Goal: Transaction & Acquisition: Purchase product/service

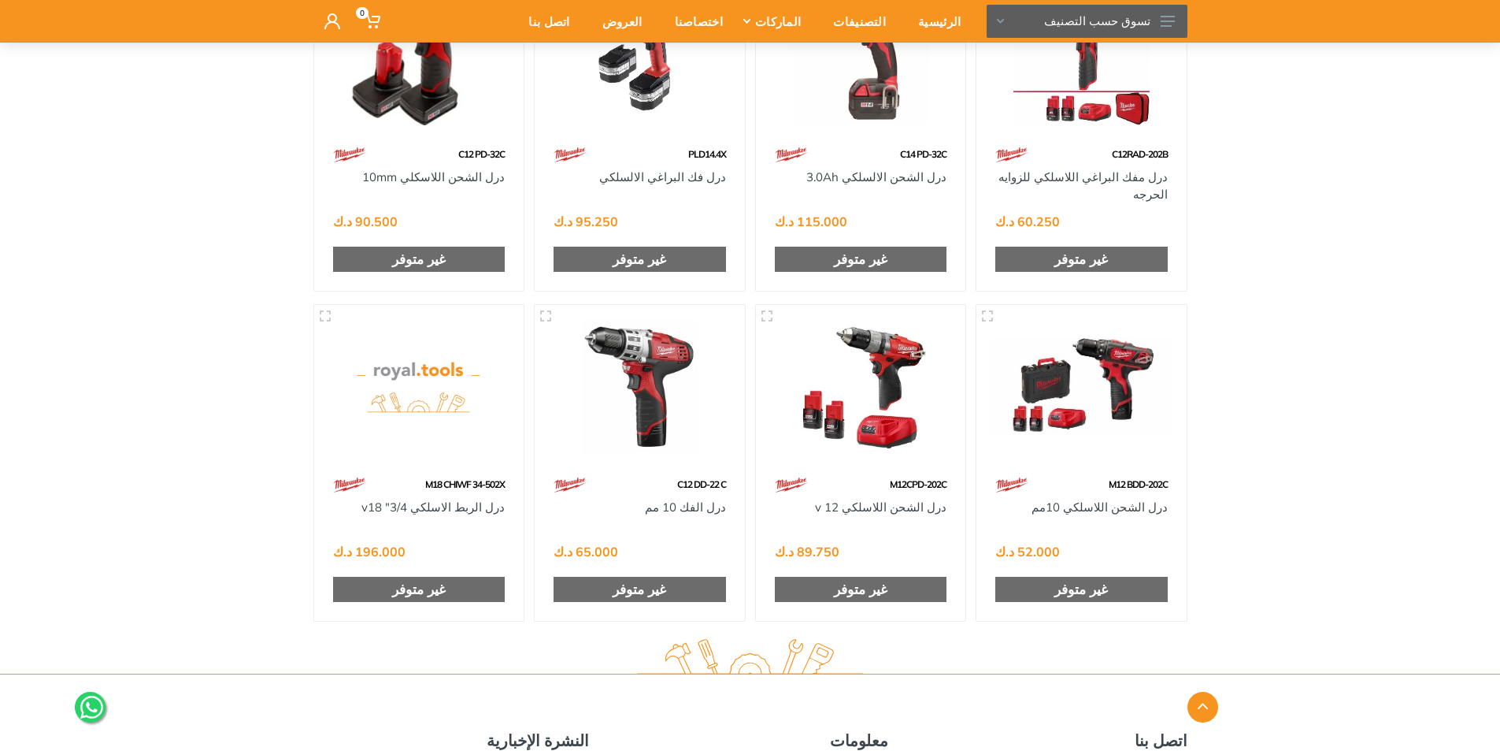
scroll to position [709, 0]
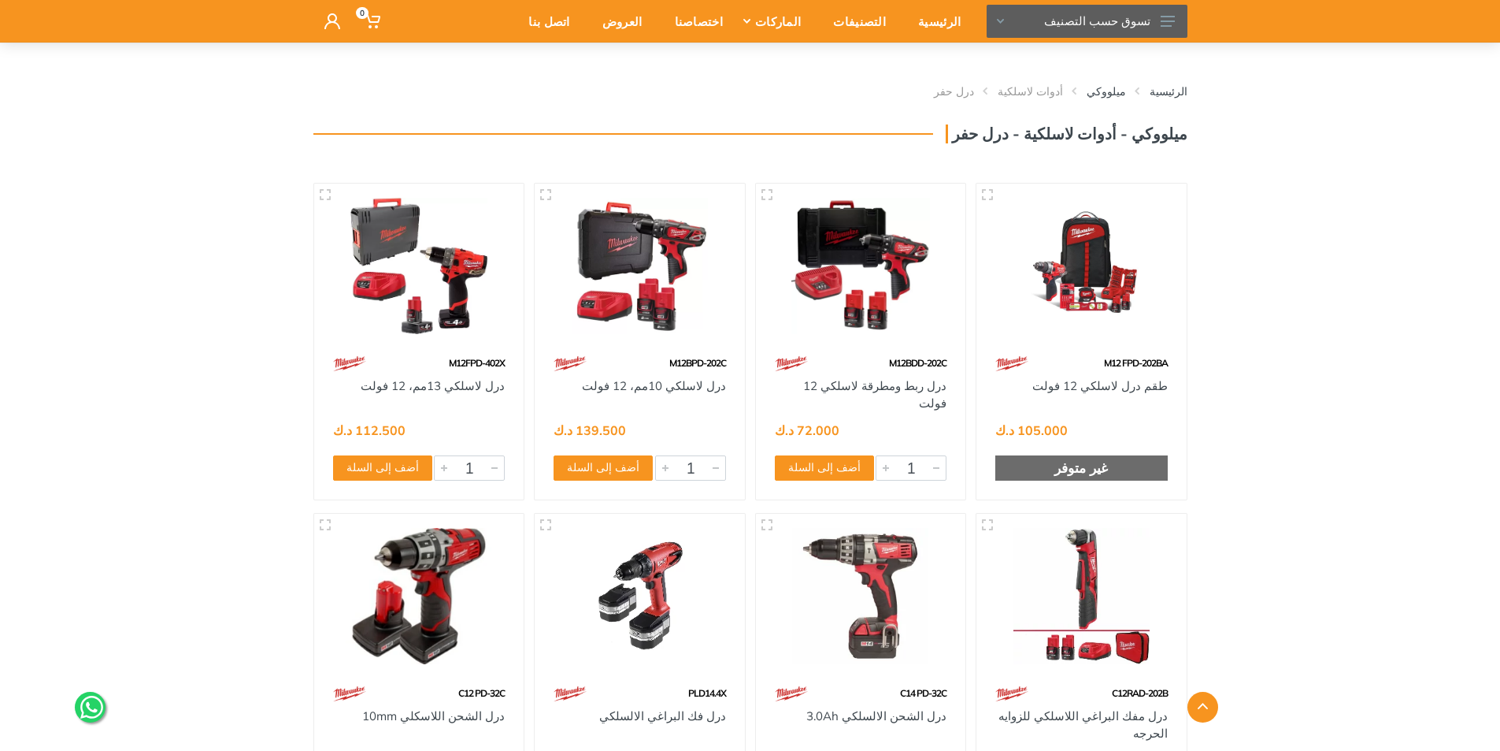
scroll to position [0, 0]
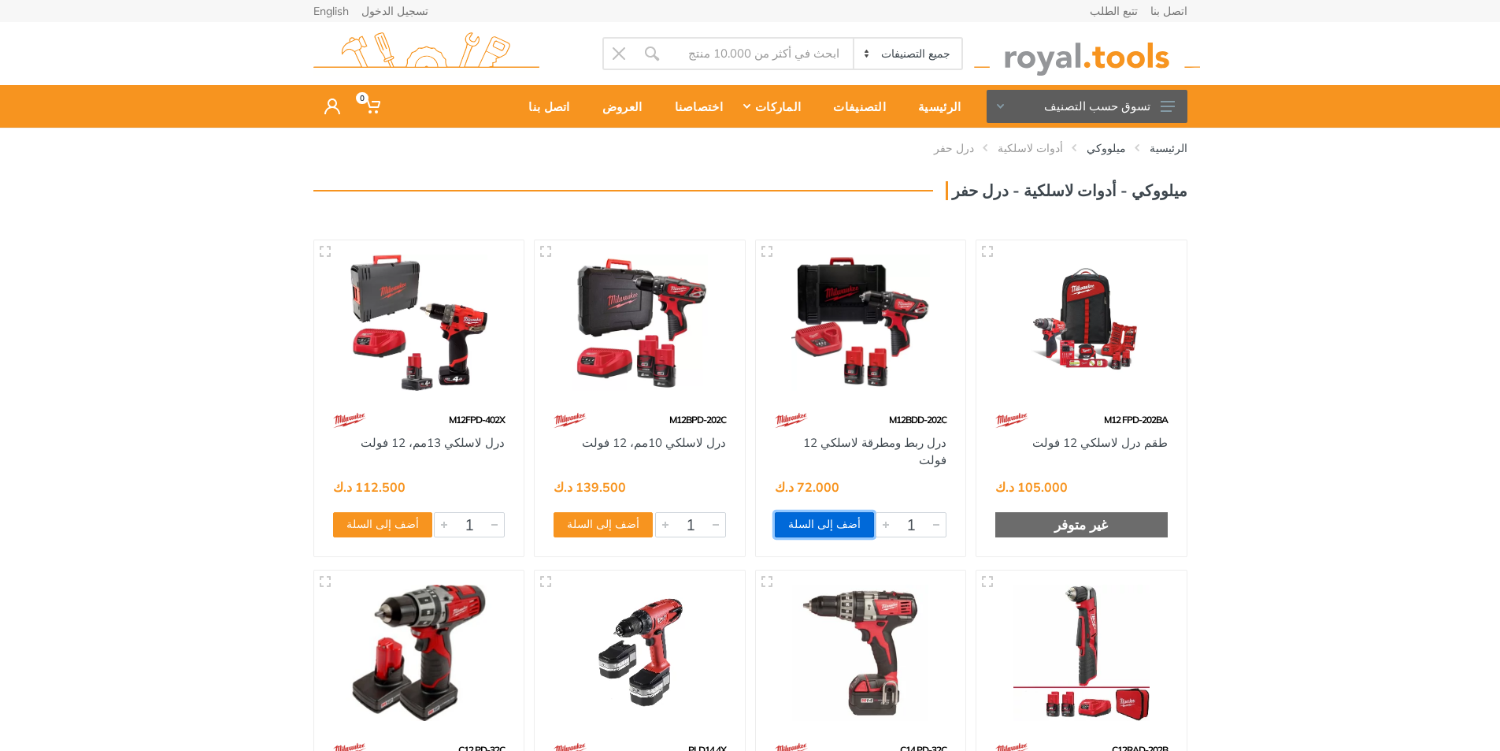
click at [825, 535] on button "أضف إلى السلة" at bounding box center [824, 524] width 99 height 25
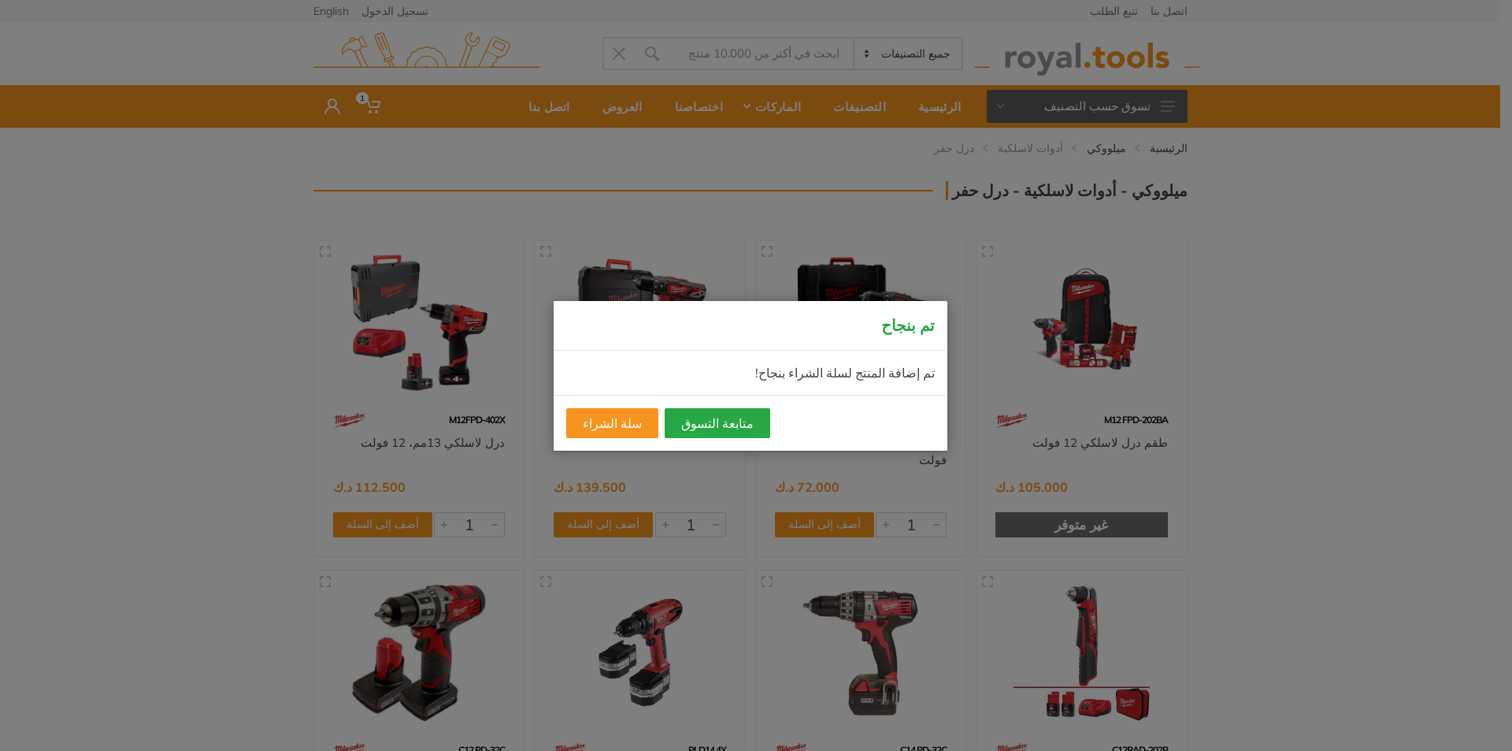
click at [1252, 293] on div "تم بنجاح تم إضافة المنتج لسلة الشراء بنجاح! متابعة التسوق سلة الشراء" at bounding box center [756, 375] width 1512 height 751
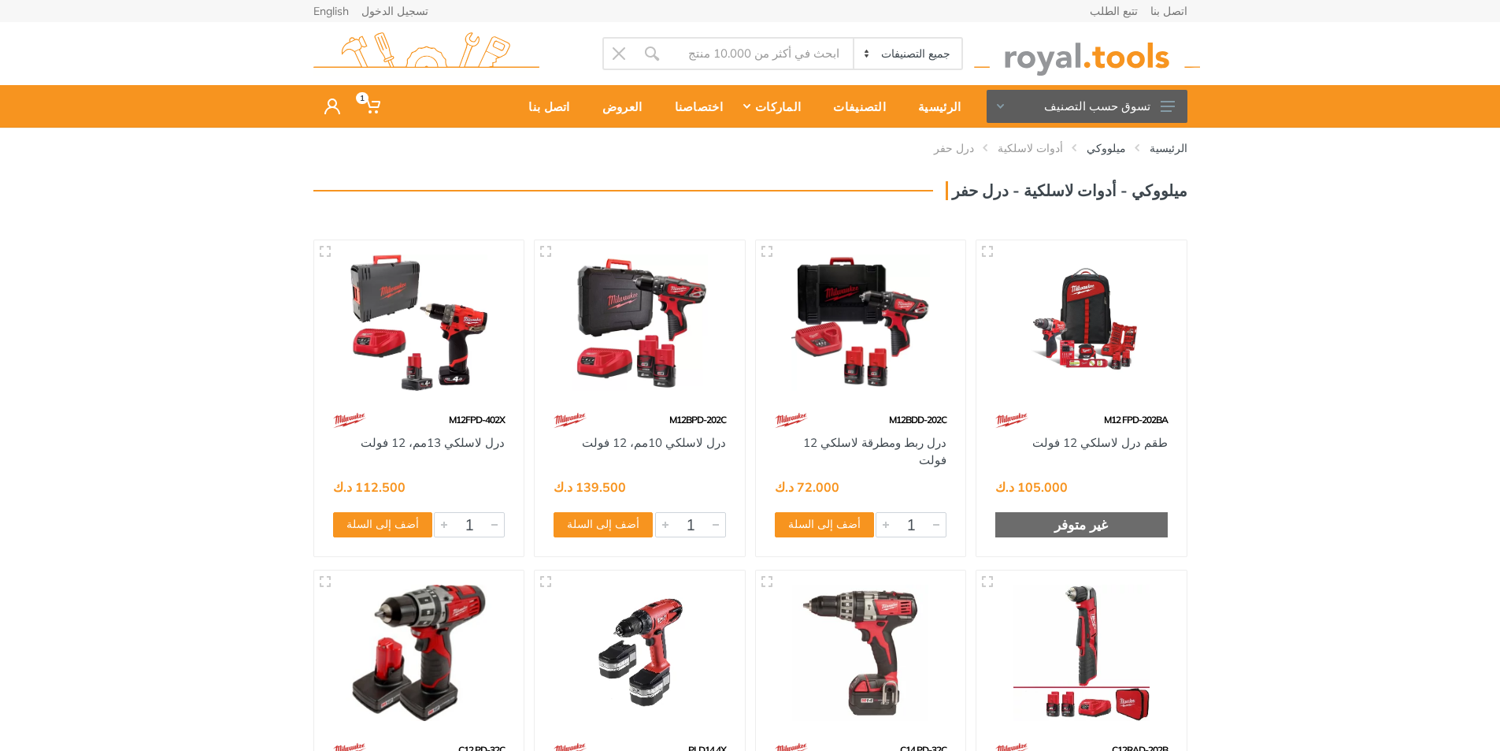
click at [856, 382] on img at bounding box center [861, 322] width 182 height 136
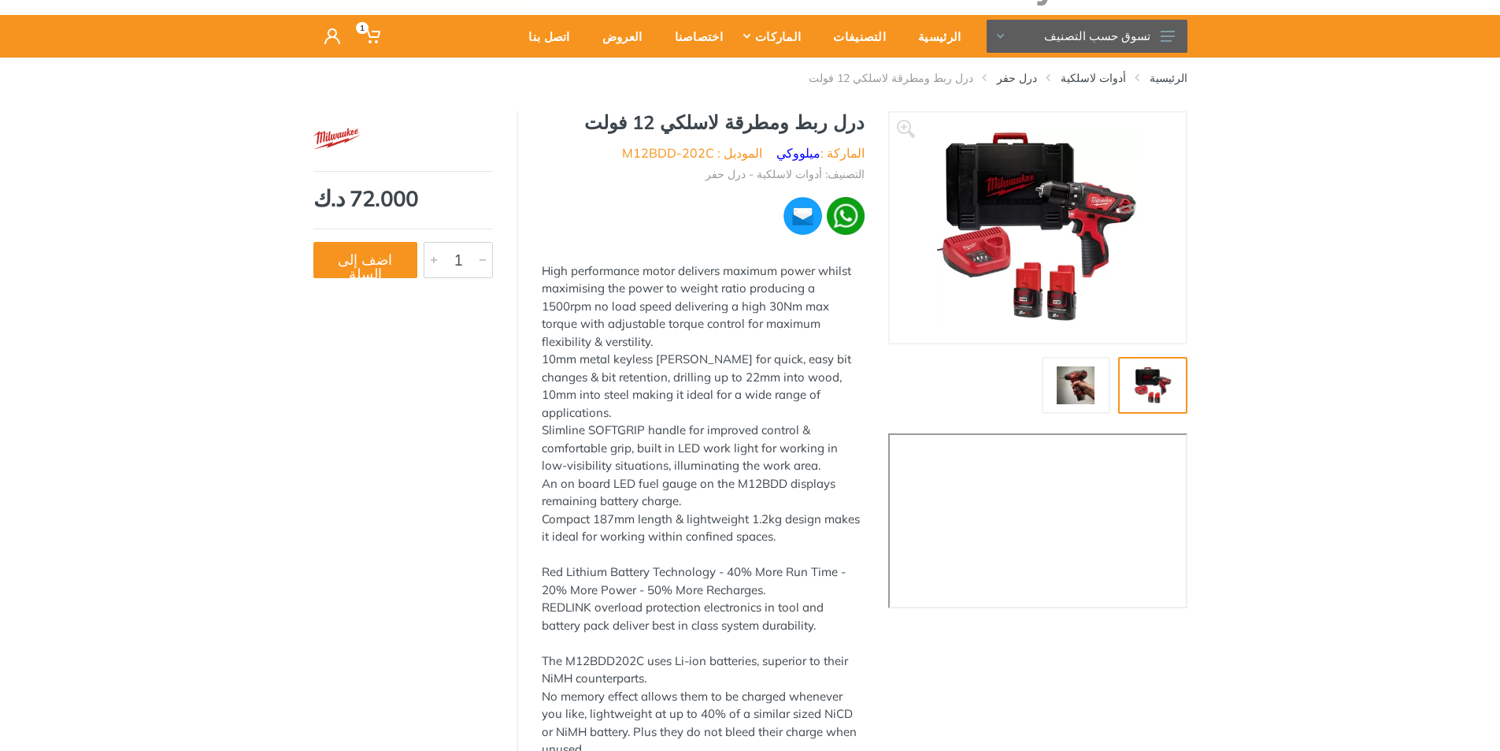
scroll to position [82, 0]
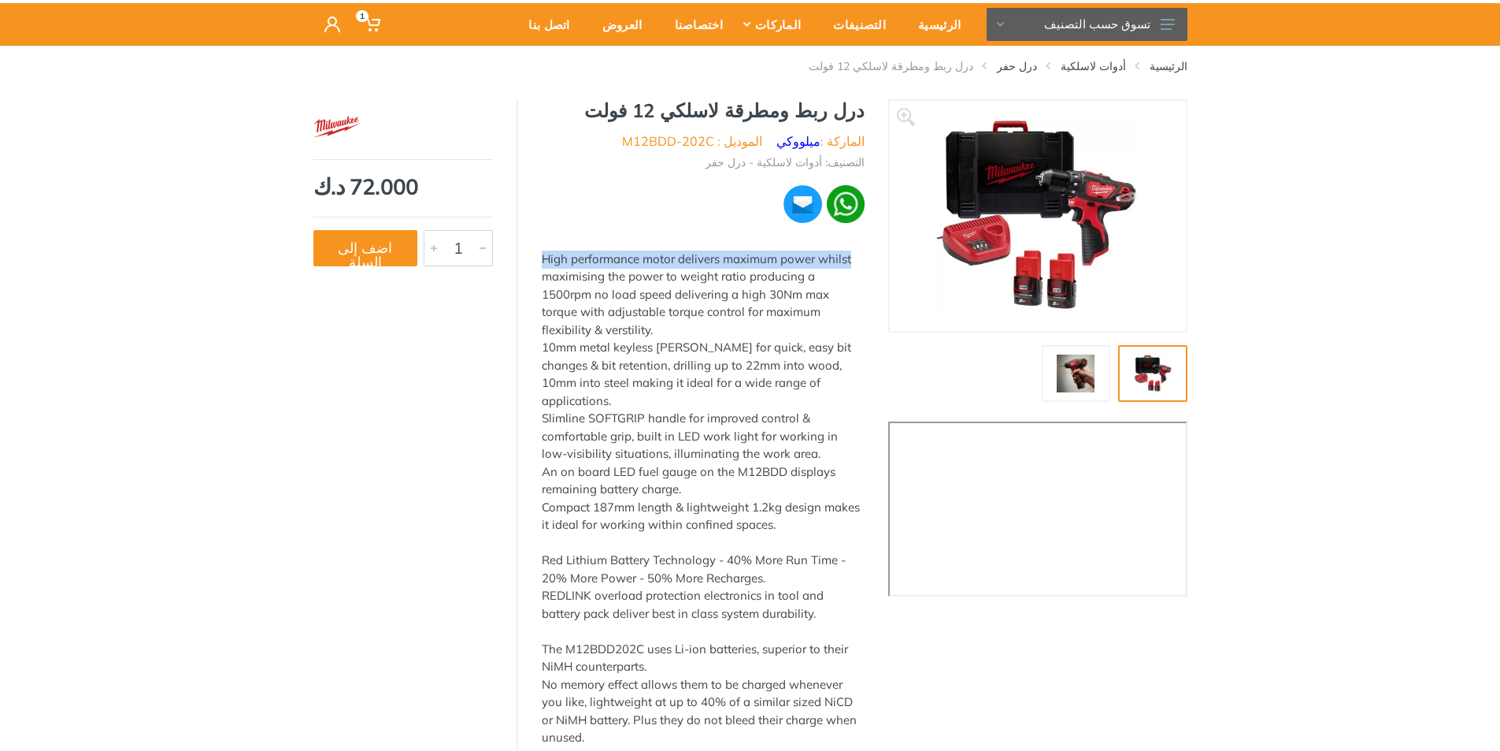
drag, startPoint x: 542, startPoint y: 263, endPoint x: 849, endPoint y: 254, distance: 307.3
click at [849, 254] on div "High performance motor delivers maximum power whilst maximising the power to we…" at bounding box center [703, 294] width 323 height 89
drag, startPoint x: 849, startPoint y: 254, endPoint x: 661, endPoint y: 278, distance: 189.8
click at [662, 278] on div "High performance motor delivers maximum power whilst maximising the power to we…" at bounding box center [703, 294] width 323 height 89
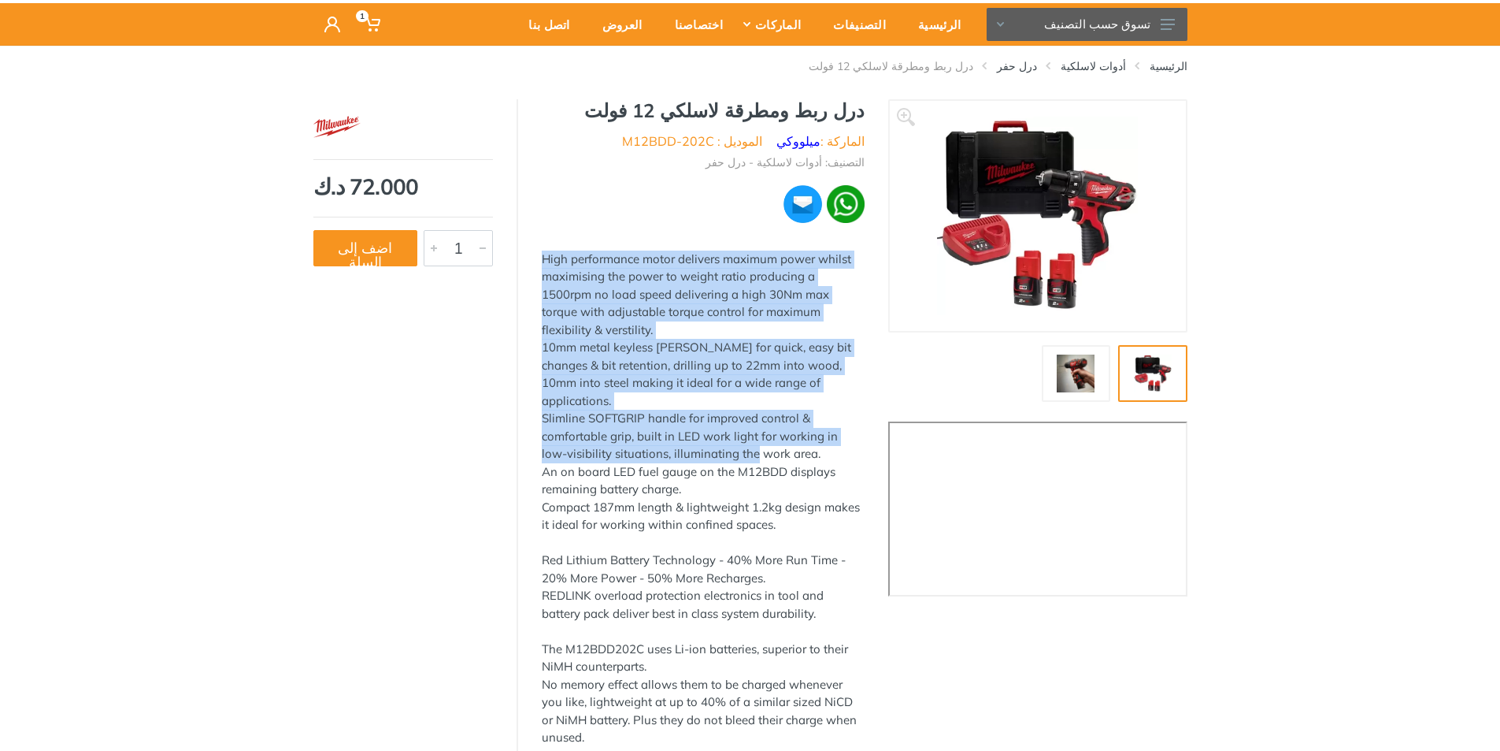
drag, startPoint x: 544, startPoint y: 258, endPoint x: 729, endPoint y: 440, distance: 260.1
click at [729, 440] on div "High performance motor delivers maximum power whilst maximising the power to we…" at bounding box center [703, 498] width 323 height 496
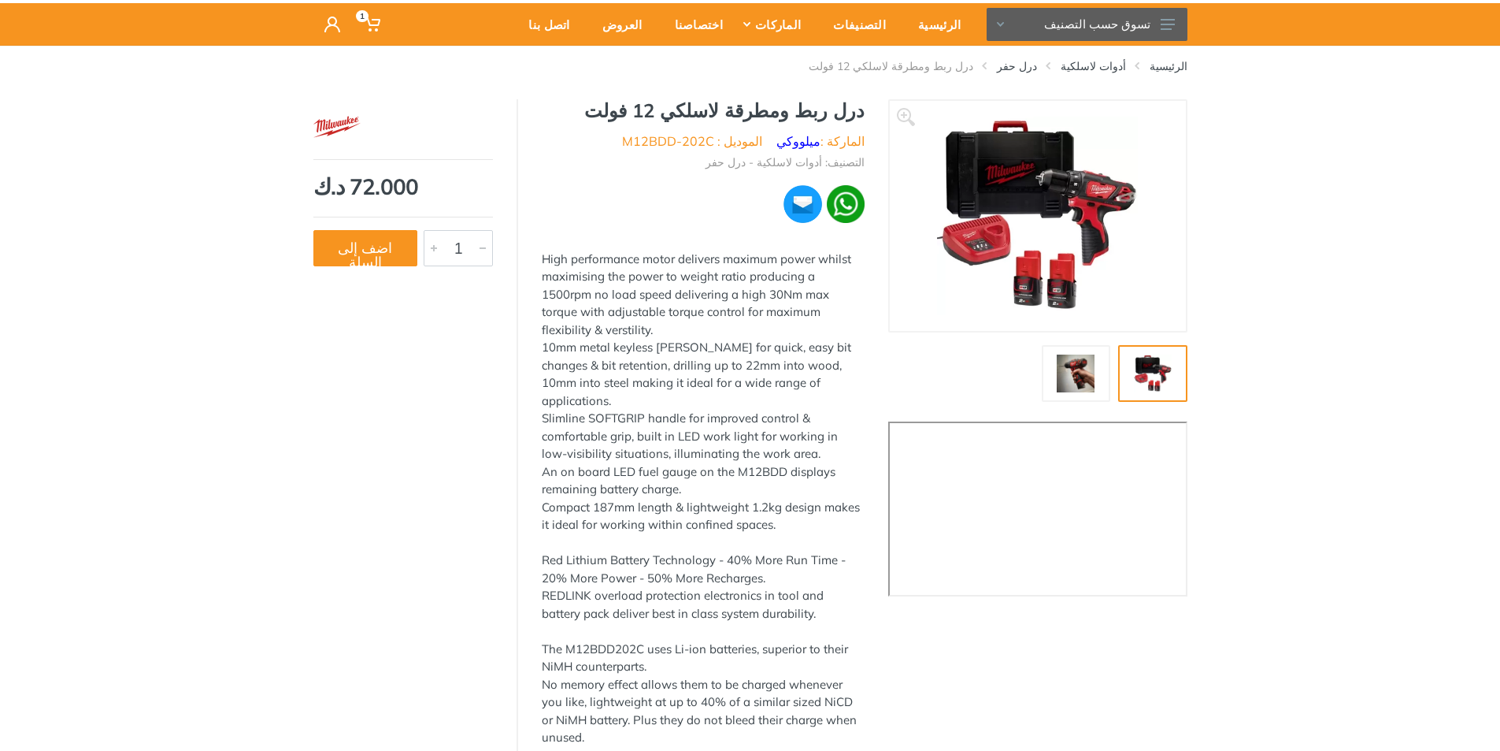
click at [684, 169] on ul "التصنيف: أدوات لاسلكية - درل حفر" at bounding box center [703, 160] width 323 height 20
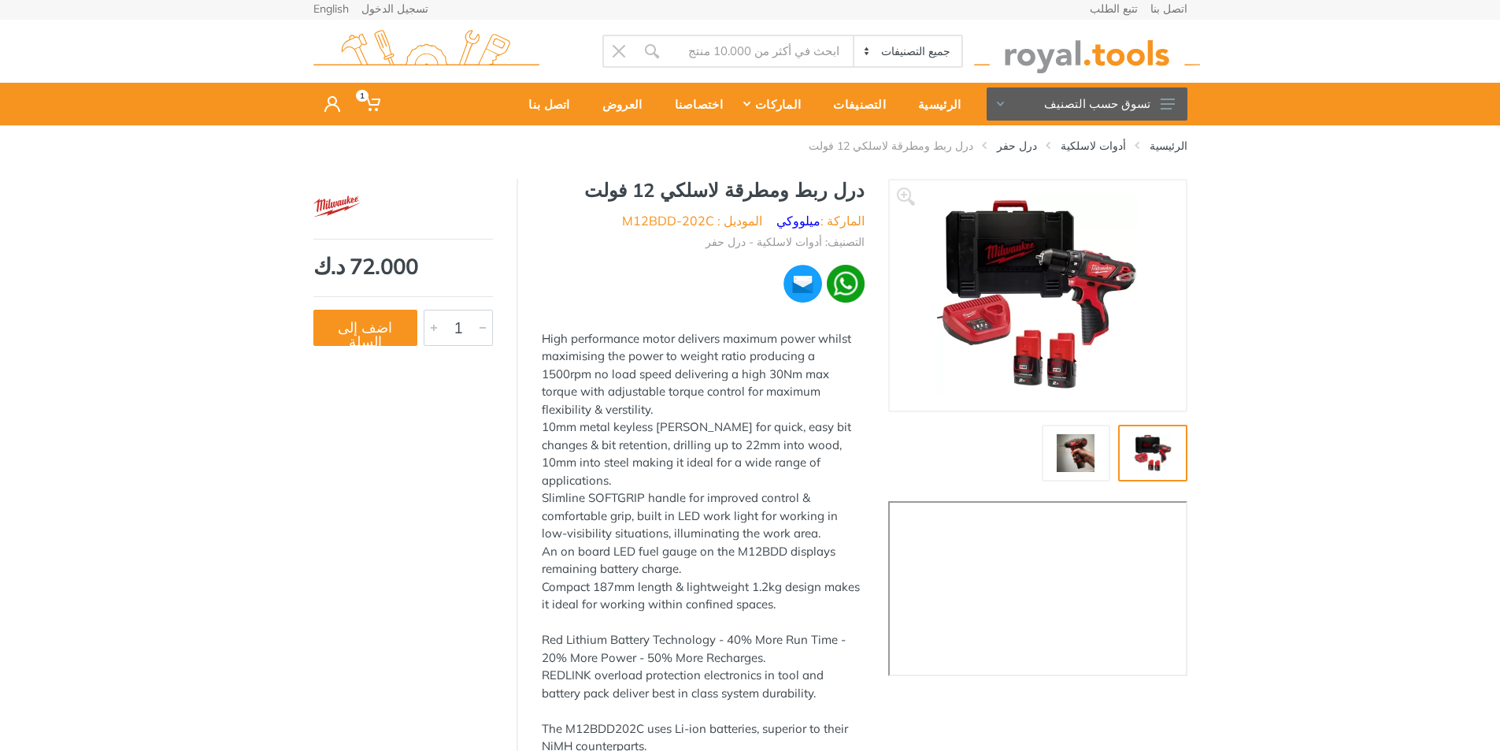
scroll to position [0, 0]
